Goal: Information Seeking & Learning: Learn about a topic

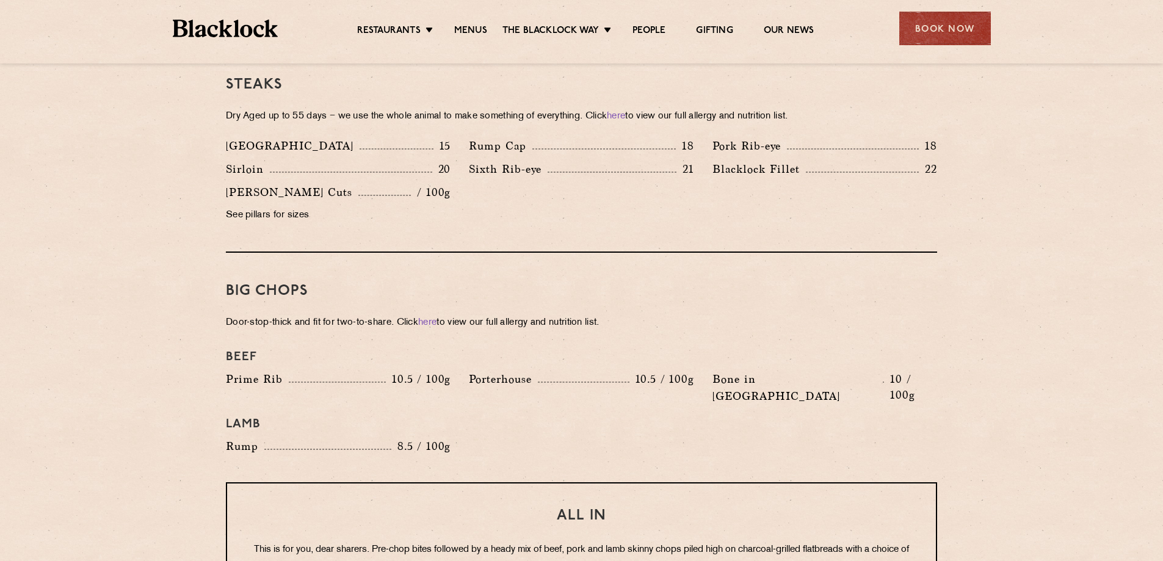
scroll to position [1160, 0]
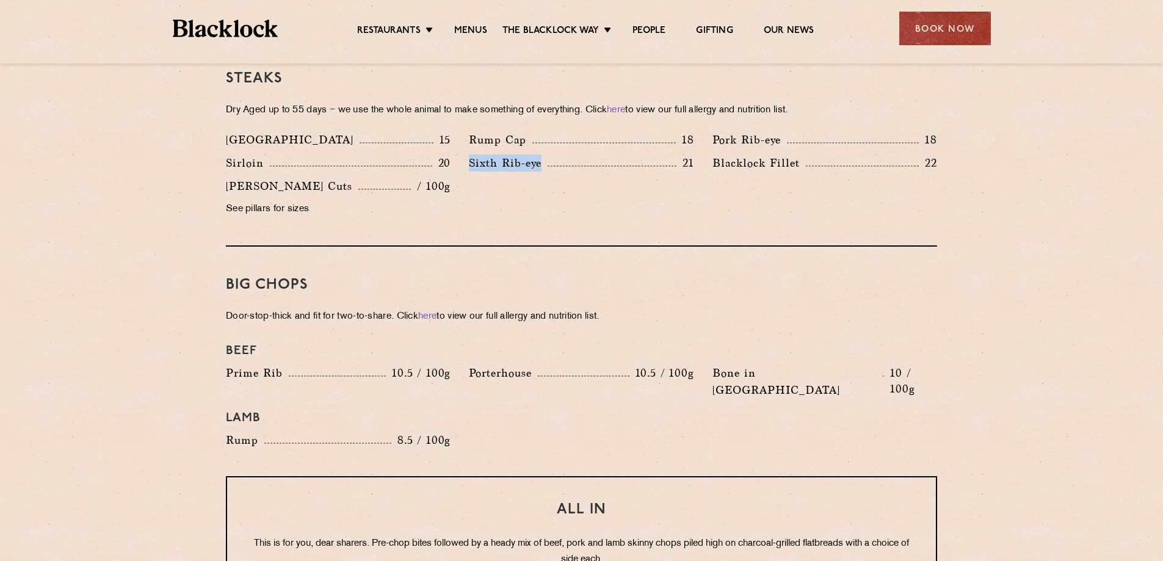
drag, startPoint x: 544, startPoint y: 141, endPoint x: 469, endPoint y: 145, distance: 75.2
click at [469, 154] on p "Sixth Rib-eye" at bounding box center [508, 162] width 79 height 17
copy p "Sixth Rib-eye"
click at [141, 395] on section "Pre Chop Bites [PERSON_NAME] Potted Meats & Kimchi 1.5 Egg & Anchovy 1.5 Cheese…" at bounding box center [581, 332] width 1163 height 1757
click at [239, 131] on p "[GEOGRAPHIC_DATA]" at bounding box center [293, 139] width 134 height 17
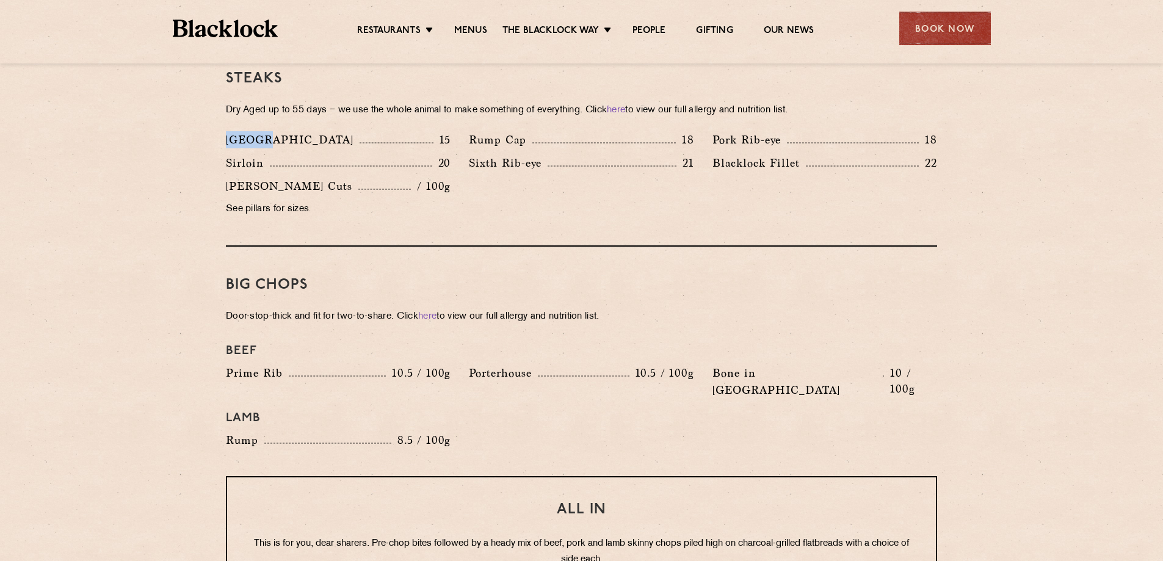
click at [239, 131] on p "[GEOGRAPHIC_DATA]" at bounding box center [293, 139] width 134 height 17
copy p "[GEOGRAPHIC_DATA]"
click at [147, 215] on section "Pre Chop Bites [PERSON_NAME] Potted Meats & Kimchi 1.5 Egg & Anchovy 1.5 Cheese…" at bounding box center [581, 332] width 1163 height 1757
drag, startPoint x: 529, startPoint y: 357, endPoint x: 458, endPoint y: 359, distance: 71.5
click at [458, 359] on div "Beef Prime Rib 10.5 / 100g Porterhouse 10.5 / 100g Bone in Sirloin 10 / 100g La…" at bounding box center [582, 396] width 730 height 117
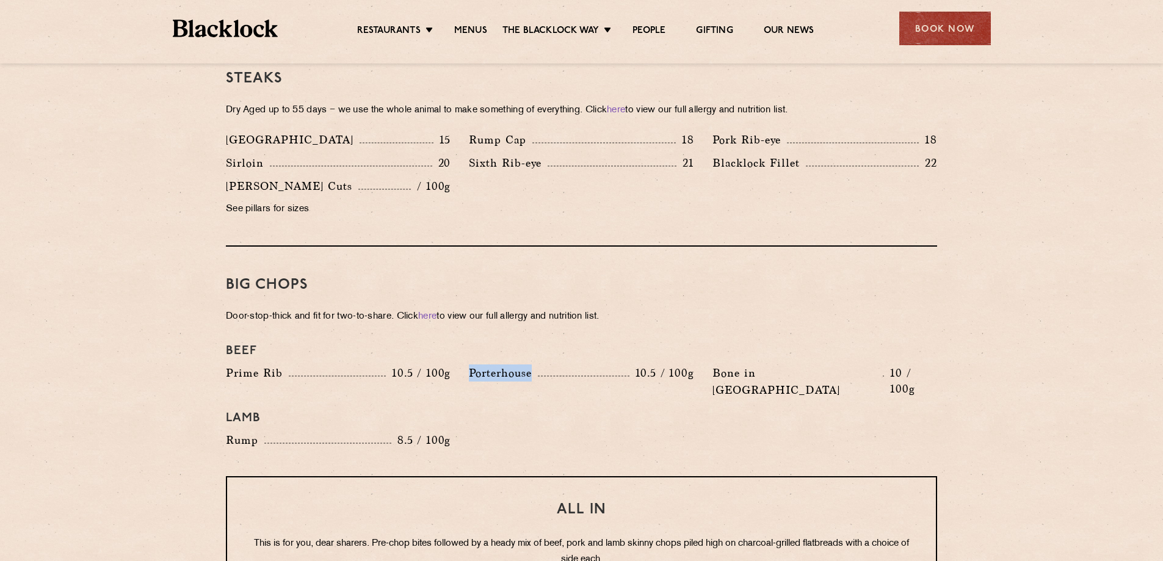
copy div "Porterhouse"
click at [42, 303] on section "Pre Chop Bites [PERSON_NAME] Potted Meats & Kimchi 1.5 Egg & Anchovy 1.5 Cheese…" at bounding box center [581, 332] width 1163 height 1757
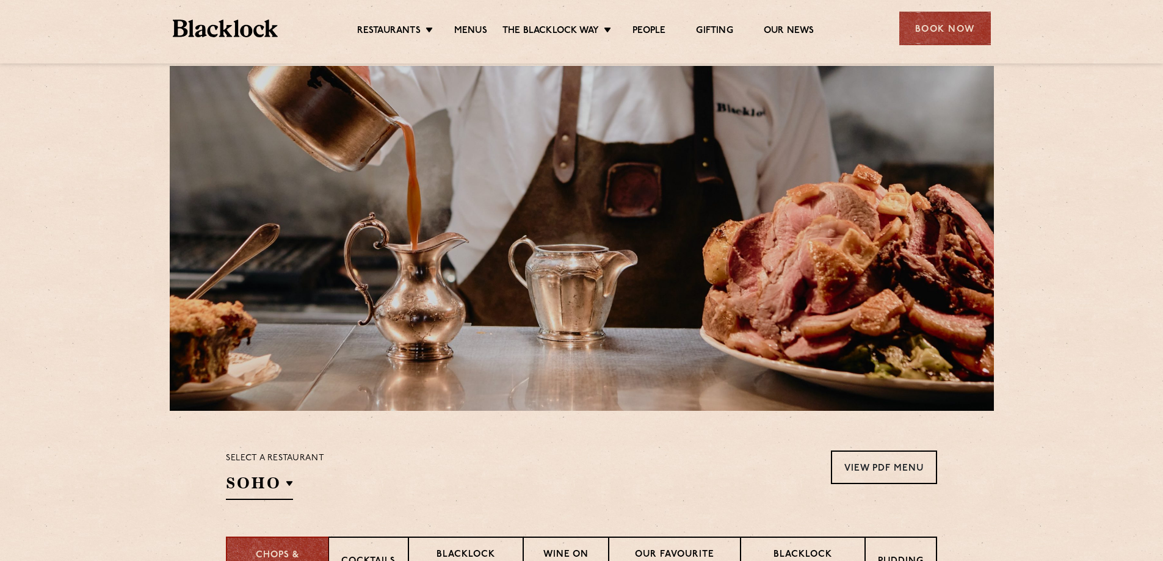
scroll to position [0, 0]
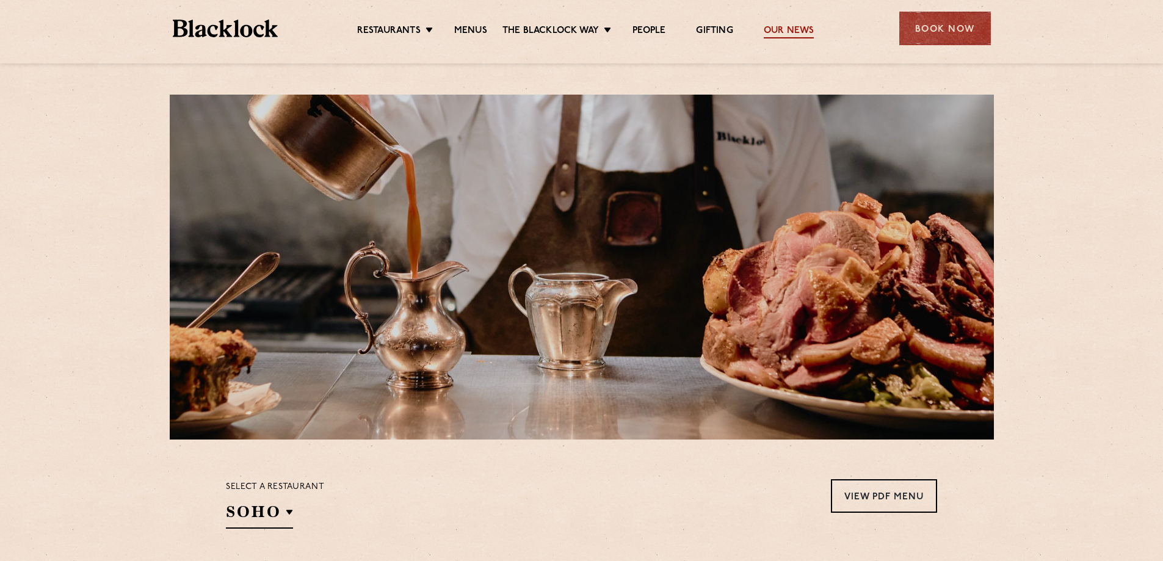
click at [791, 29] on link "Our News" at bounding box center [789, 31] width 51 height 13
